Goal: Task Accomplishment & Management: Complete application form

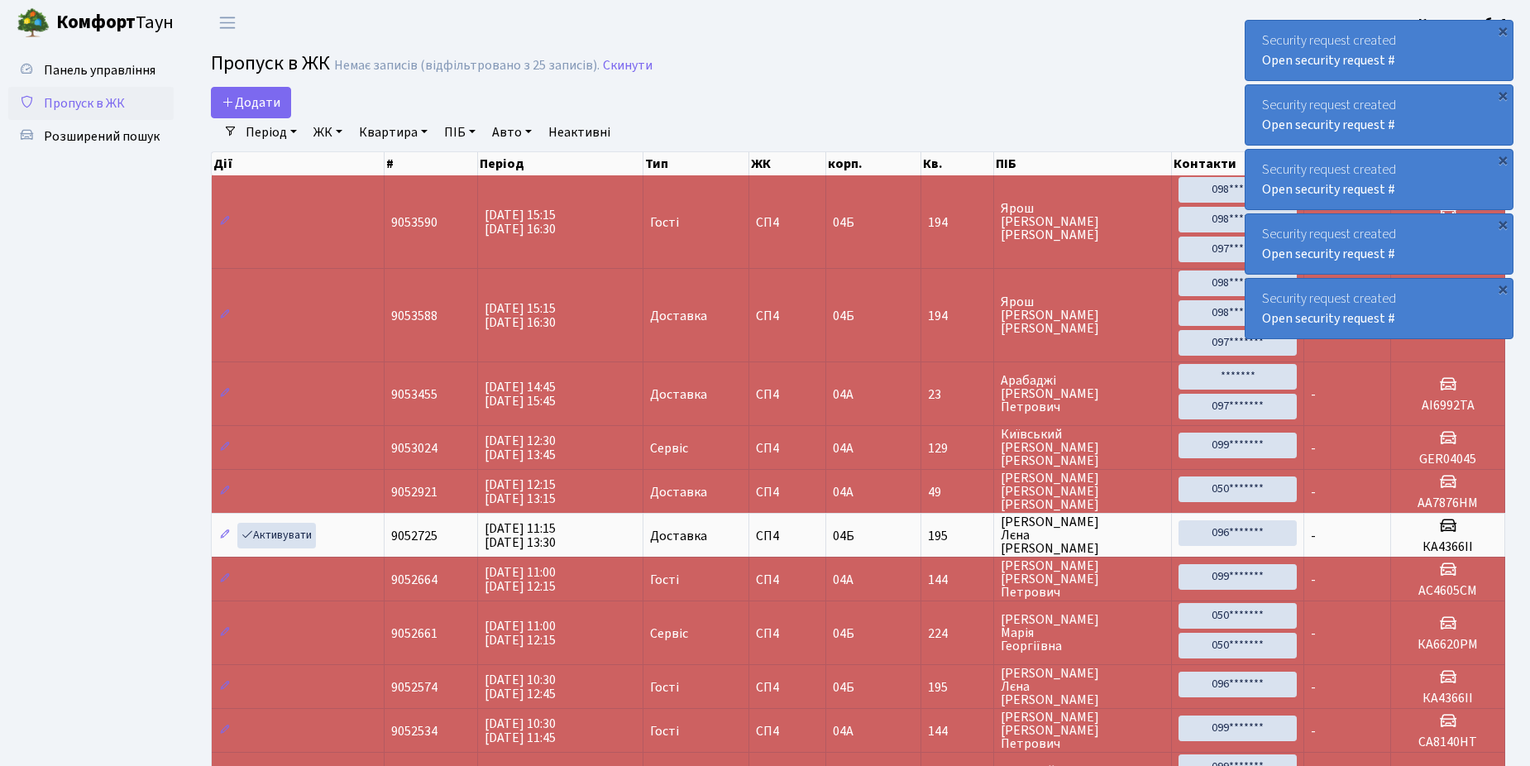
select select "25"
click at [249, 96] on span "Додати" at bounding box center [251, 102] width 59 height 18
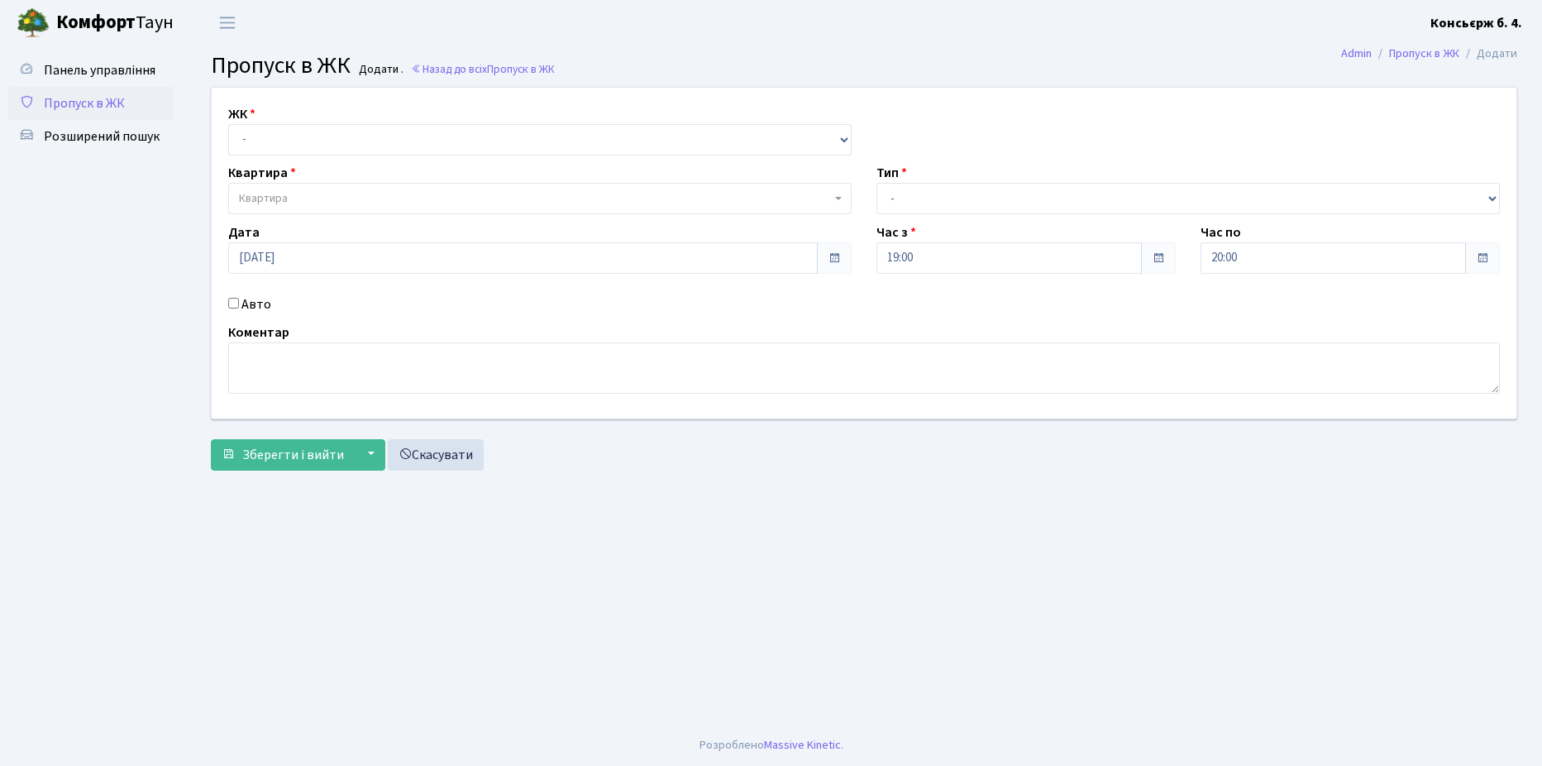
click at [248, 97] on div "ЖК - СП4, Столичне шосе, 5 Квартира Квартира Тип - Доставка Таксі Гості Сервіс …" at bounding box center [864, 253] width 1330 height 331
click at [366, 130] on select "- СП4, Столичне шосе, 5" at bounding box center [540, 139] width 624 height 31
select select "325"
click at [228, 124] on select "- СП4, Столичне шосе, 5" at bounding box center [540, 139] width 624 height 31
select select
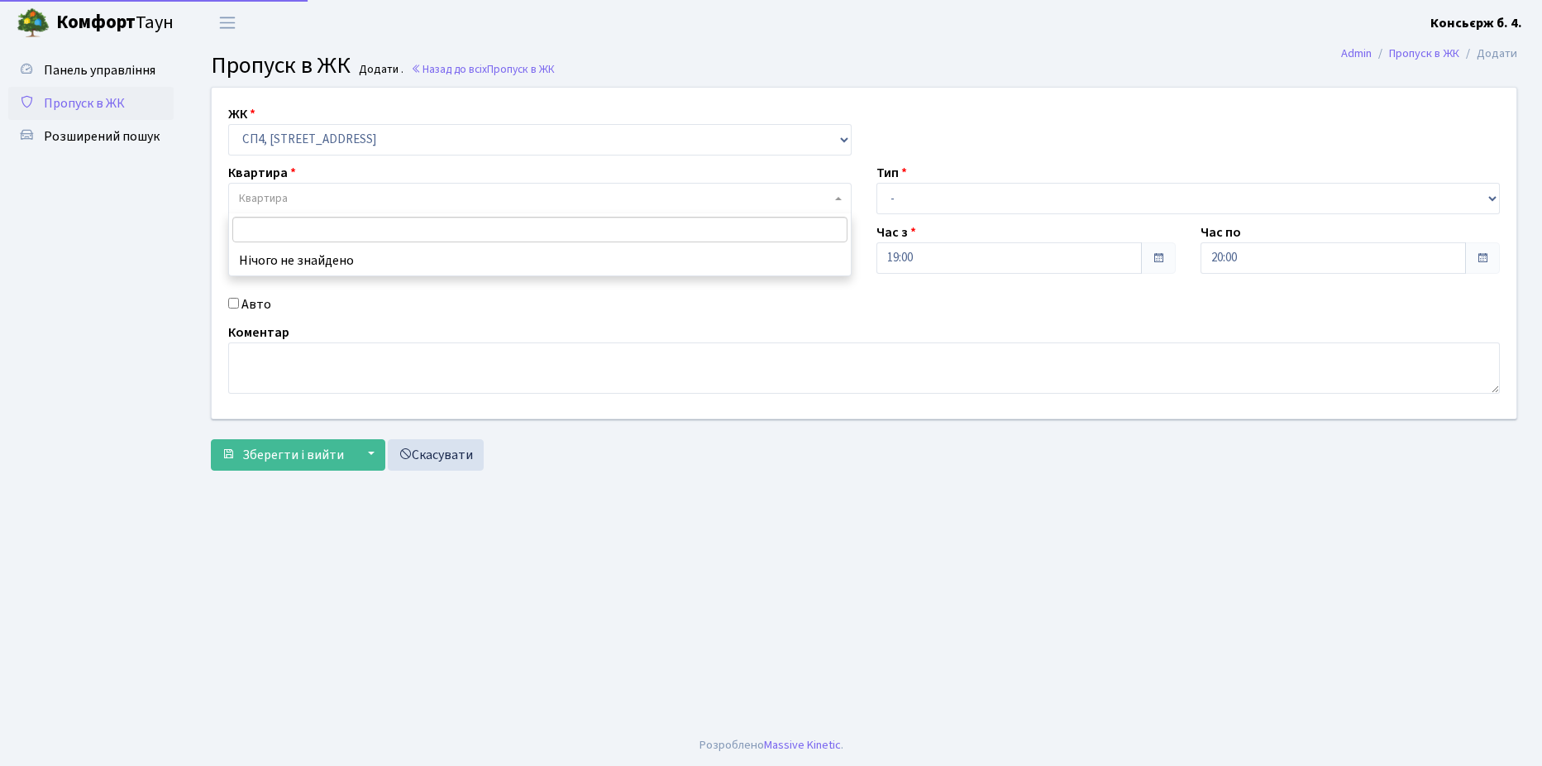
click at [347, 198] on span "Квартира" at bounding box center [535, 198] width 592 height 17
type input "227"
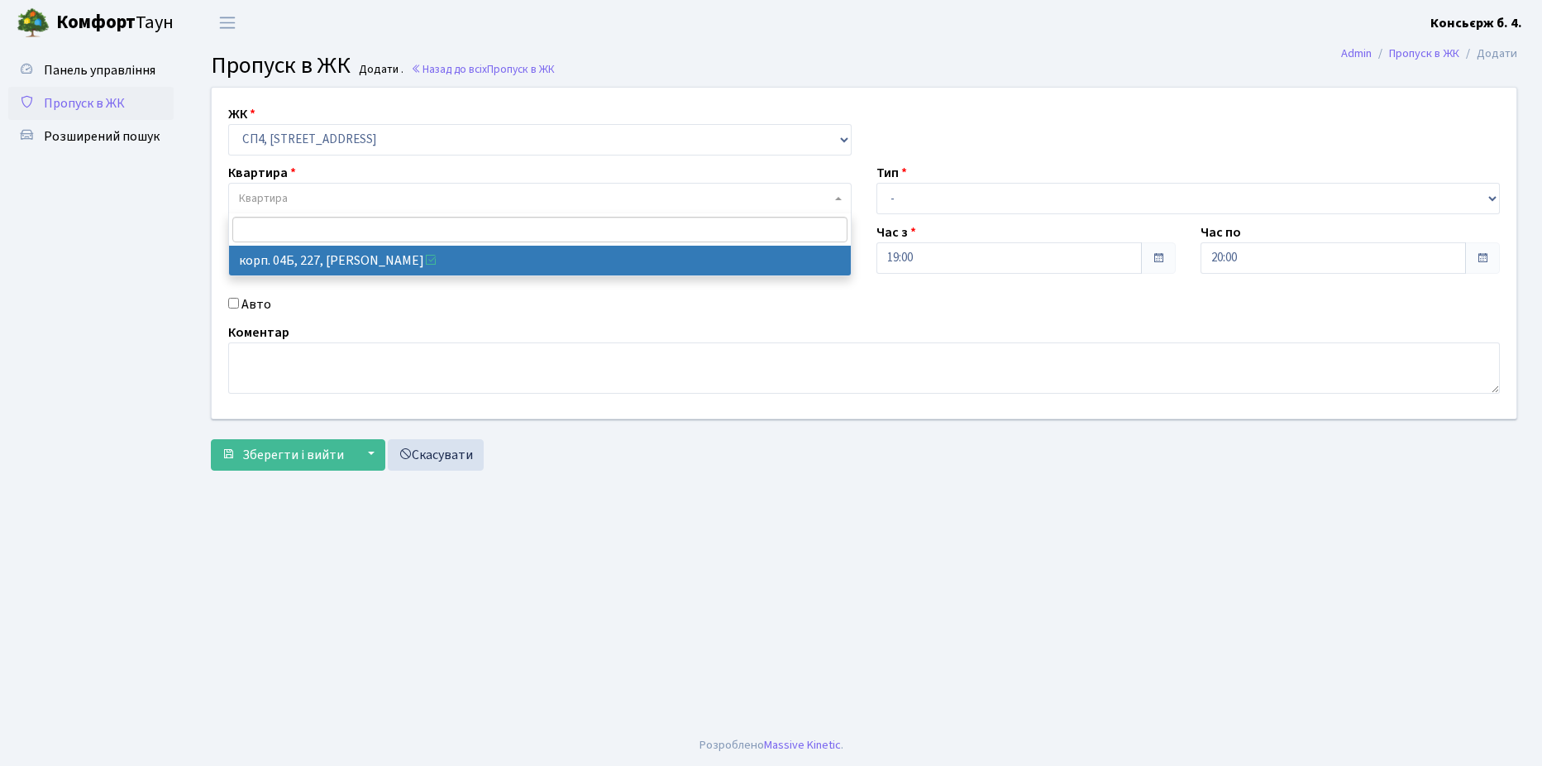
click at [234, 304] on input "Авто" at bounding box center [233, 303] width 11 height 11
checkbox input "true"
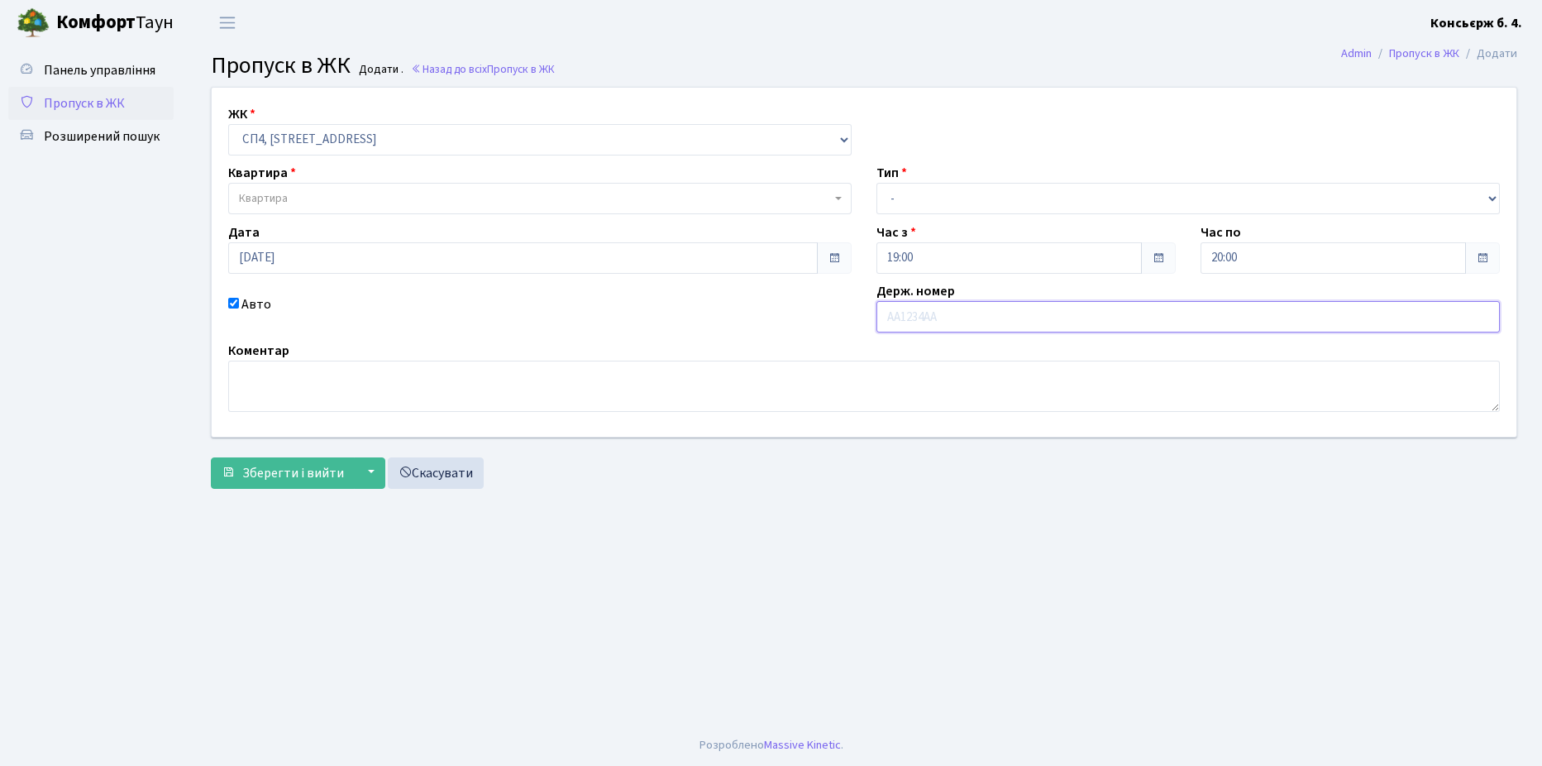
click at [993, 313] on input "text" at bounding box center [1189, 316] width 624 height 31
type input "КА9614ЄХ"
click at [313, 475] on span "Зберегти і вийти" at bounding box center [293, 473] width 102 height 18
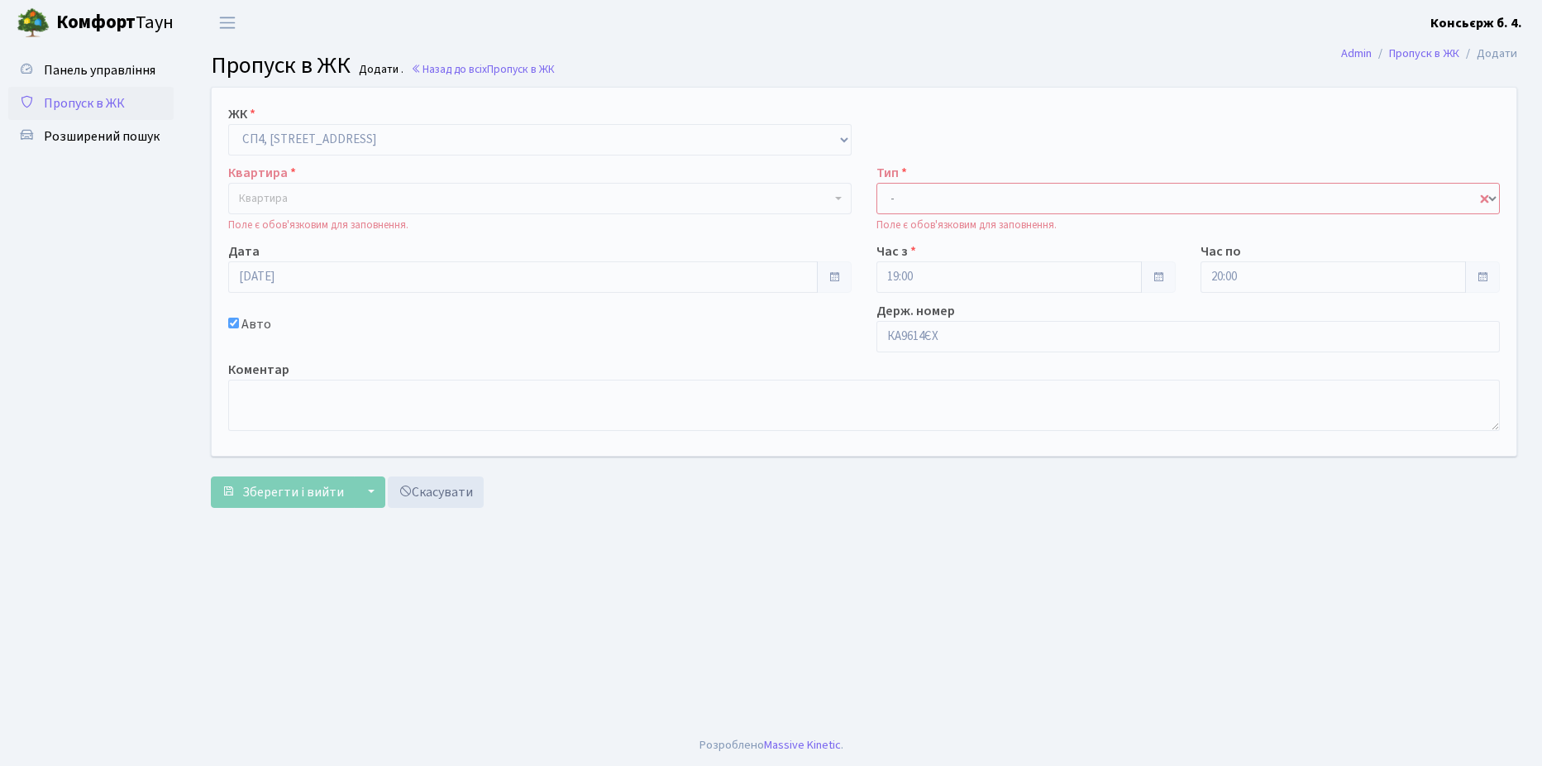
click at [955, 190] on select "- Доставка Таксі Гості Сервіс" at bounding box center [1189, 198] width 624 height 31
select select "2"
click at [877, 183] on select "- Доставка Таксі Гості Сервіс" at bounding box center [1189, 198] width 624 height 31
click at [289, 496] on span "Зберегти і вийти" at bounding box center [293, 492] width 102 height 18
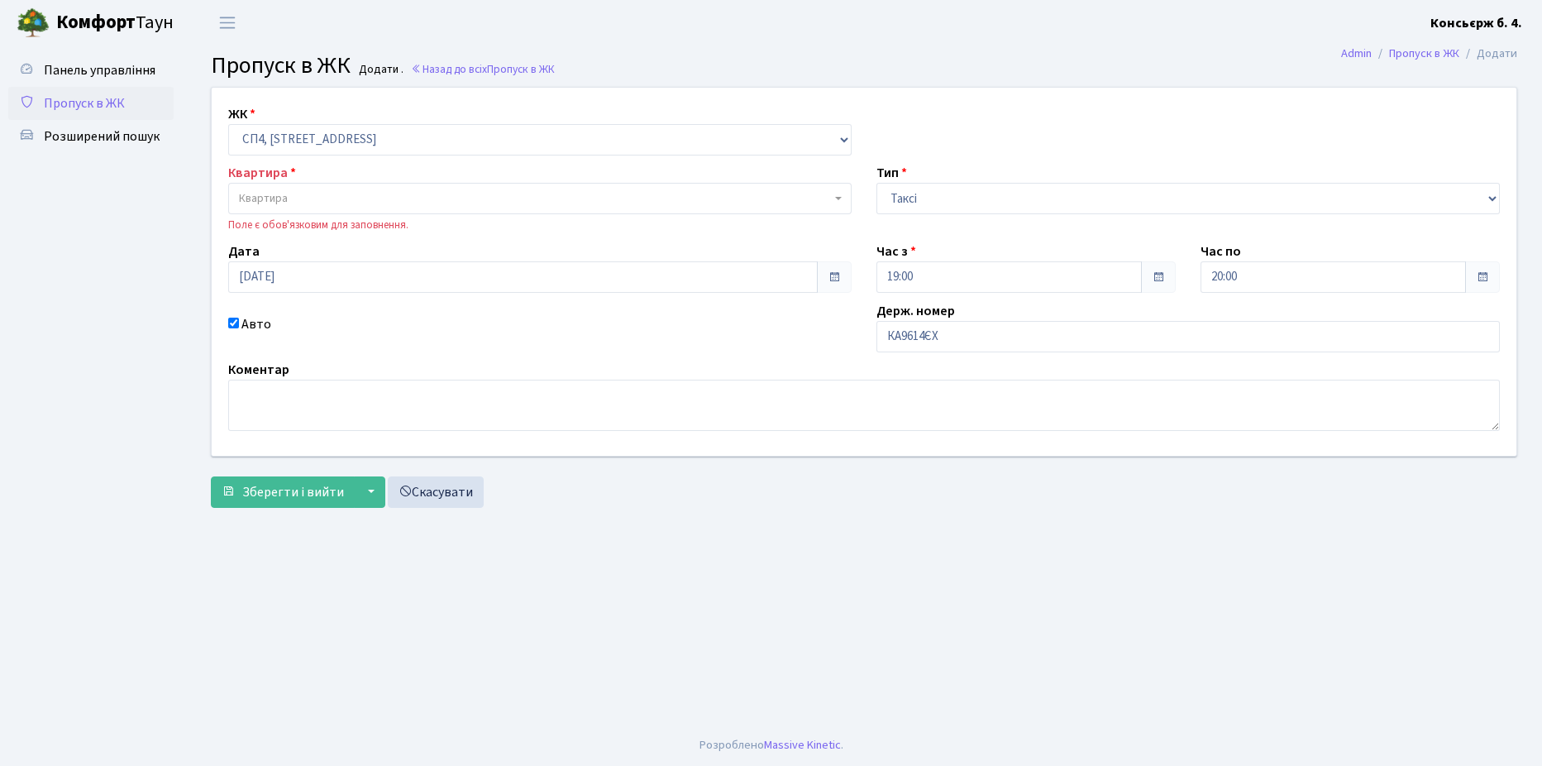
click at [325, 198] on span "Квартира" at bounding box center [535, 198] width 592 height 17
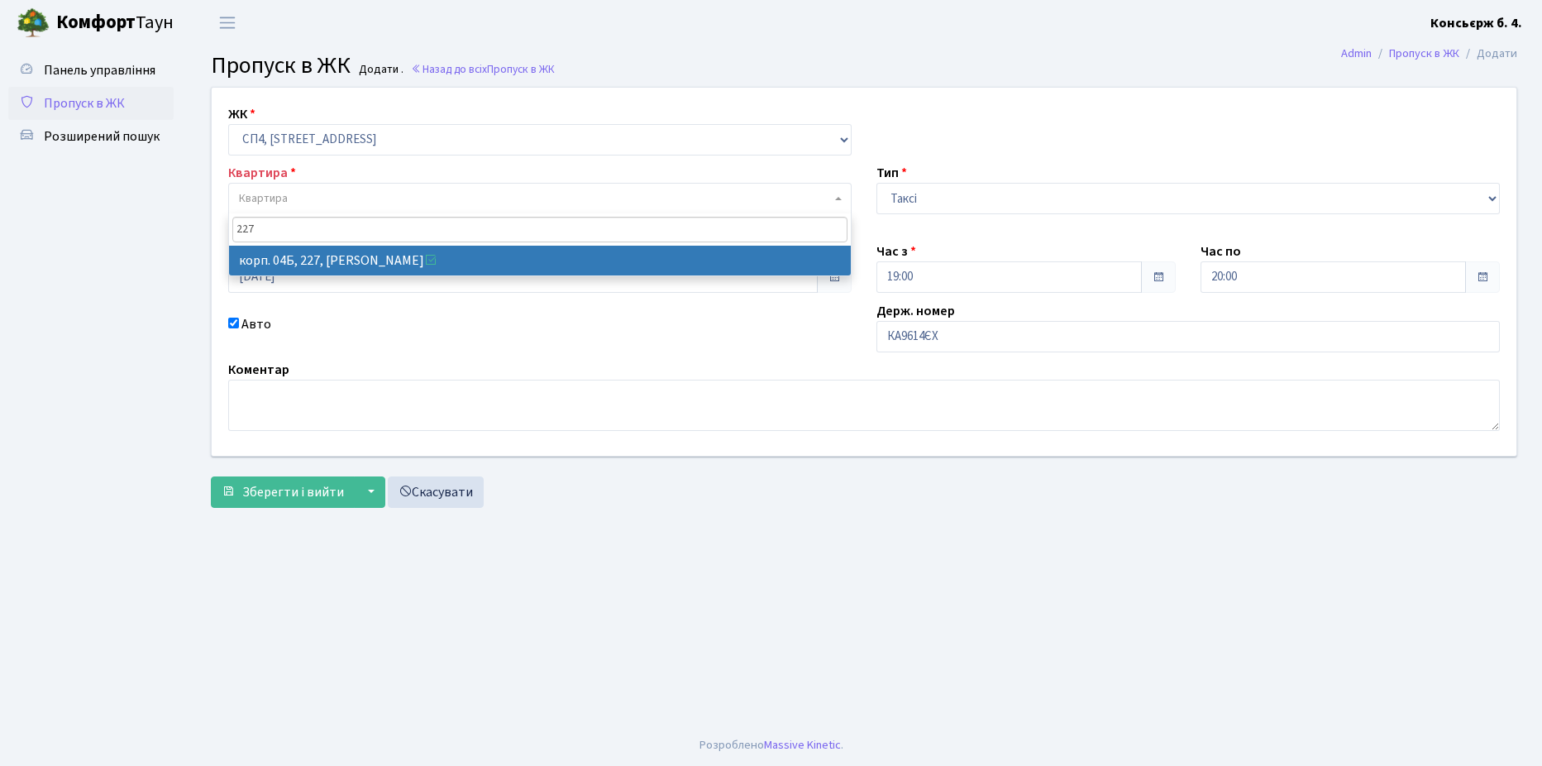
type input "227"
select select "21255"
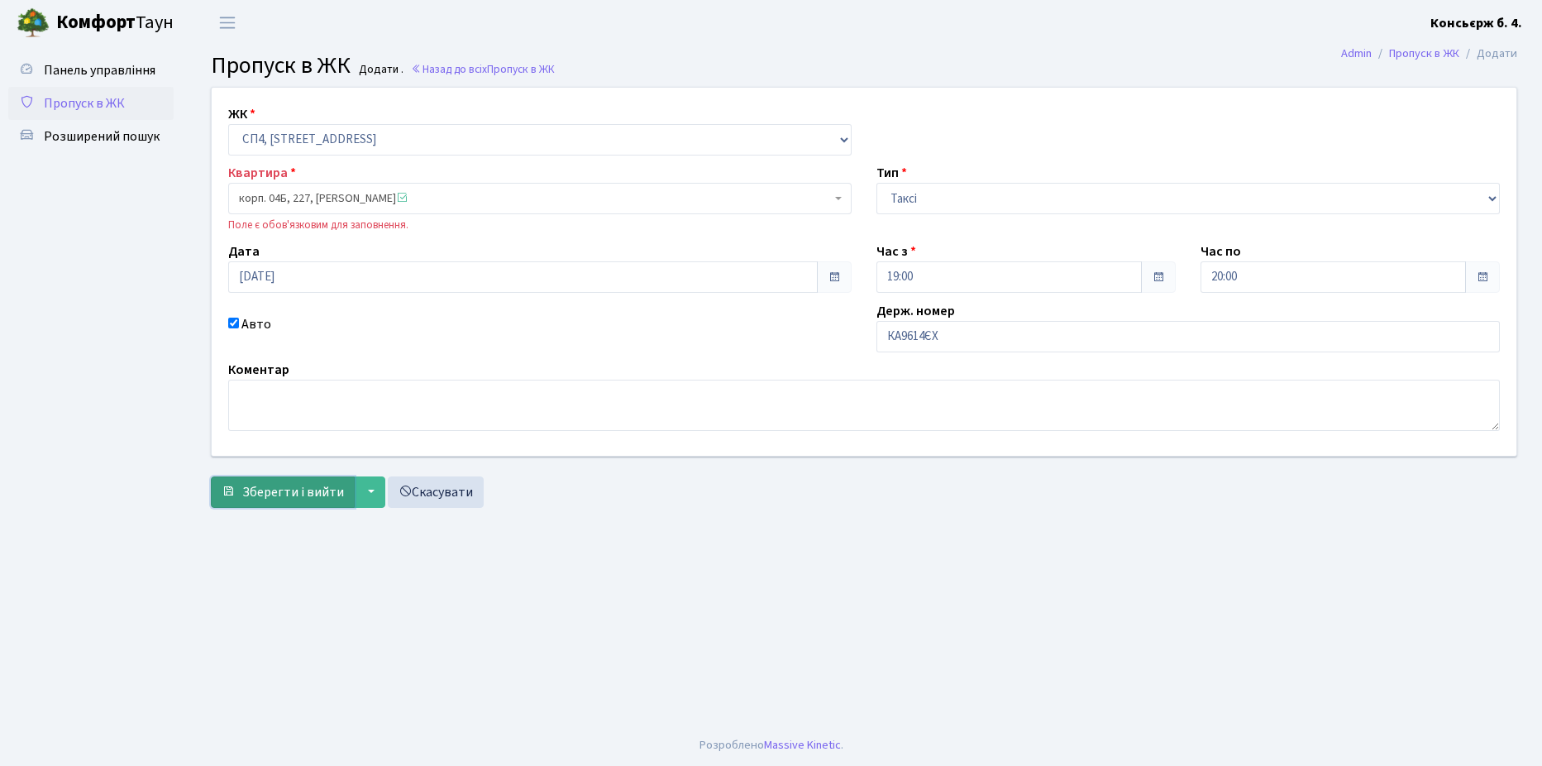
click at [280, 492] on span "Зберегти і вийти" at bounding box center [293, 492] width 102 height 18
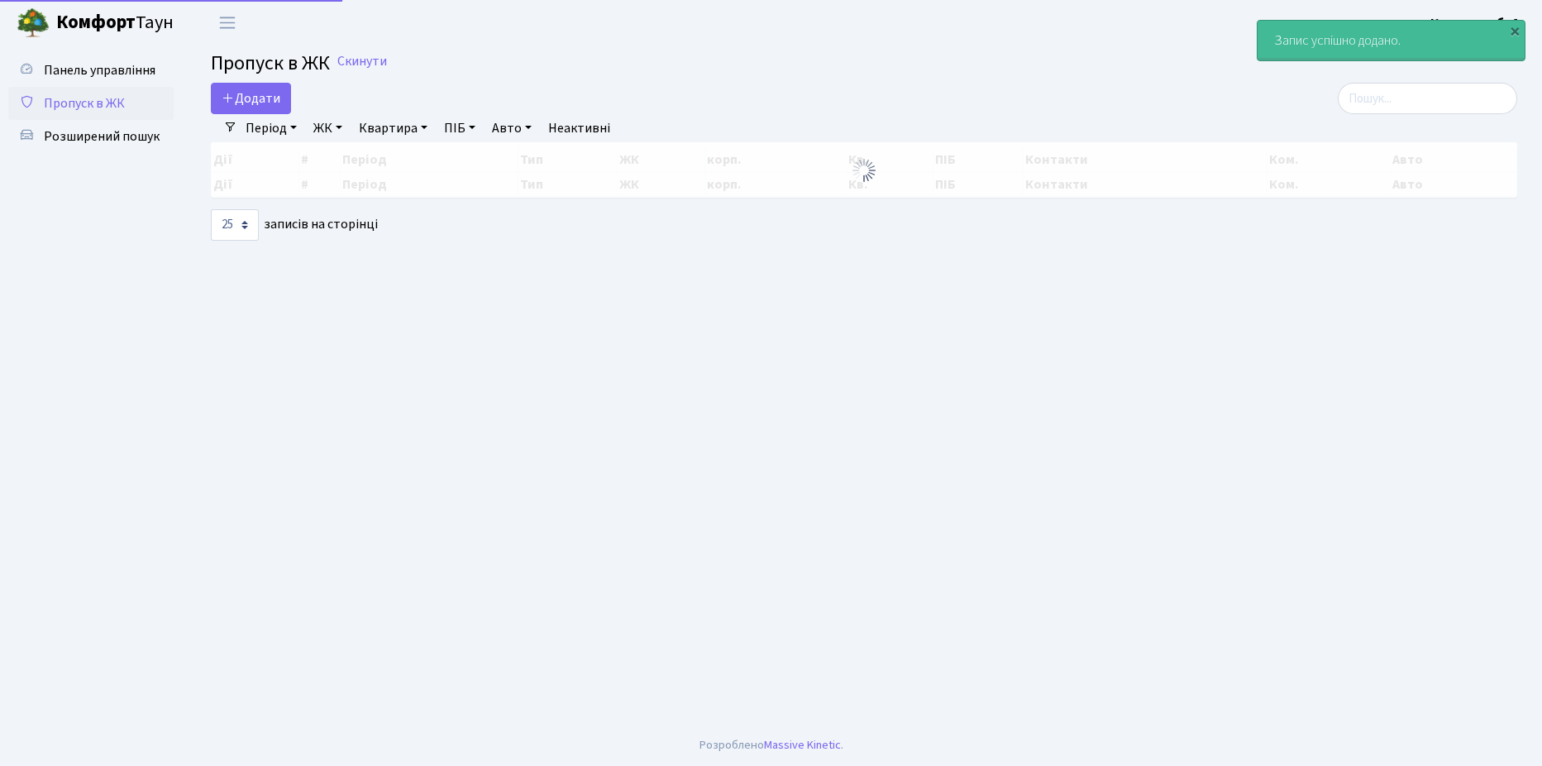
select select "25"
